Goal: Task Accomplishment & Management: Manage account settings

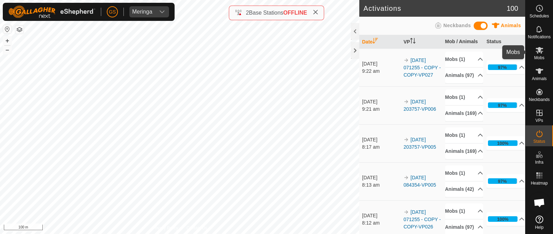
click at [539, 53] on icon at bounding box center [539, 50] width 8 height 8
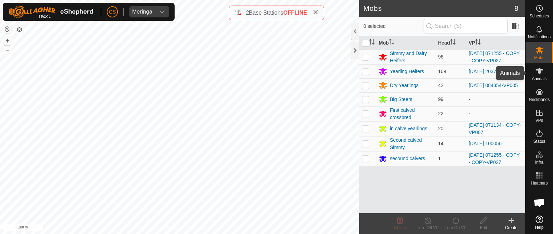
click at [542, 74] on icon at bounding box center [539, 71] width 8 height 8
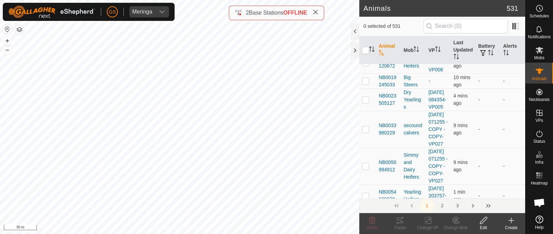
scroll to position [43, 0]
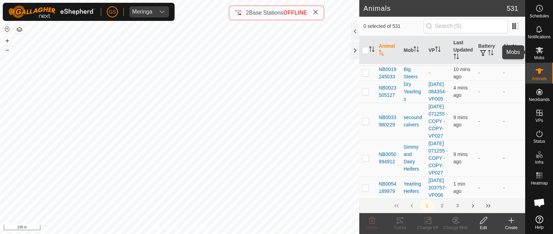
click at [540, 49] on icon at bounding box center [539, 50] width 8 height 7
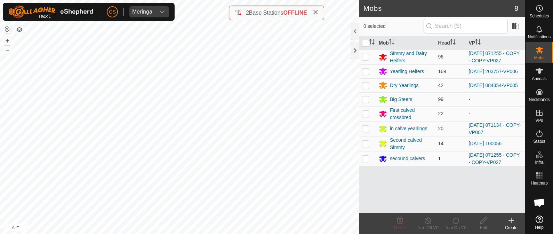
click at [478, 160] on td "[DATE] 071255 - COPY - COPY-VP027" at bounding box center [495, 158] width 59 height 15
click at [365, 163] on td at bounding box center [367, 158] width 17 height 15
drag, startPoint x: 365, startPoint y: 162, endPoint x: 364, endPoint y: 155, distance: 6.4
click at [365, 161] on p-checkbox at bounding box center [365, 158] width 7 height 6
checkbox input "false"
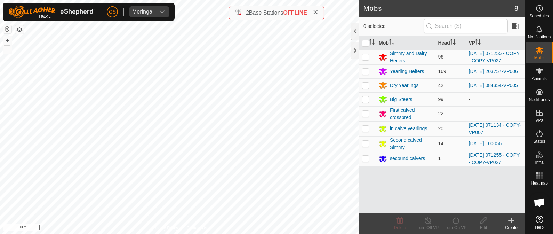
click at [204, 103] on div "Mobs 8 0 selected Mob Head VP Simmy and Dairy Heifers 96 2025-08-12 071255 - CO…" at bounding box center [262, 117] width 525 height 234
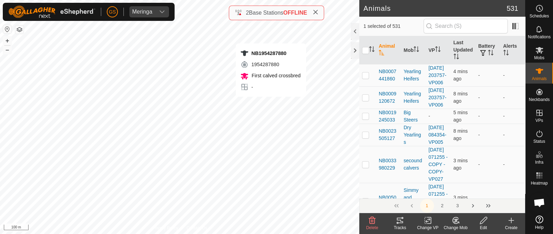
checkbox input "false"
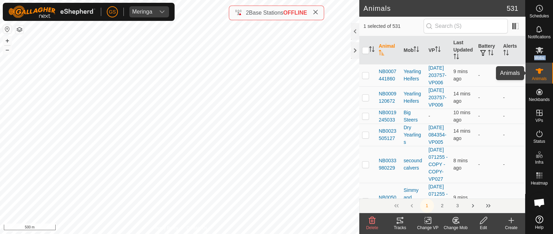
click at [552, 54] on nav "Schedules Notifications Mobs Animals Neckbands VPs Status Infra Heatmap Help" at bounding box center [538, 117] width 27 height 234
